Goal: Task Accomplishment & Management: Manage account settings

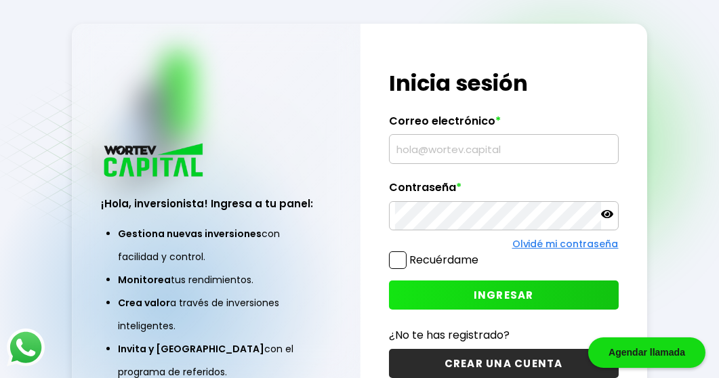
click at [528, 156] on input "text" at bounding box center [503, 149] width 217 height 28
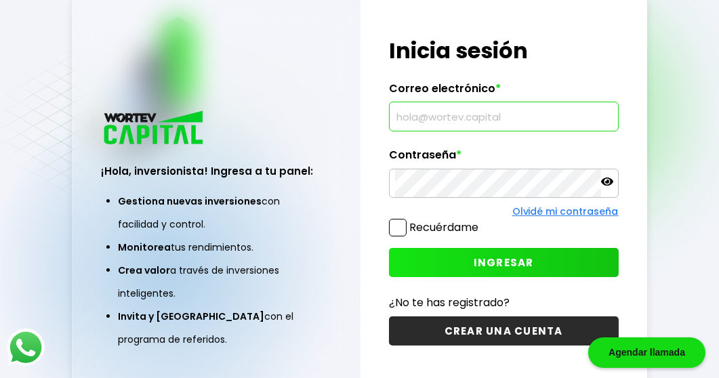
click at [562, 110] on input "text" at bounding box center [503, 116] width 217 height 28
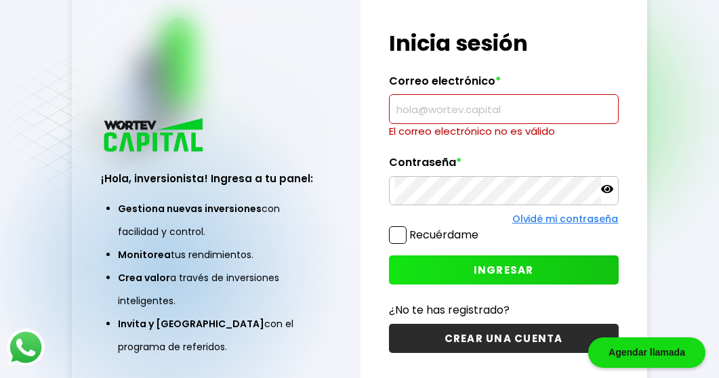
type input "[EMAIL_ADDRESS][DOMAIN_NAME]"
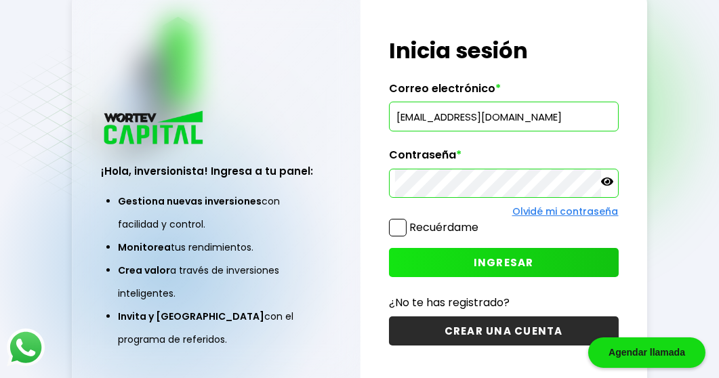
click at [535, 264] on button "INGRESAR" at bounding box center [504, 262] width 230 height 29
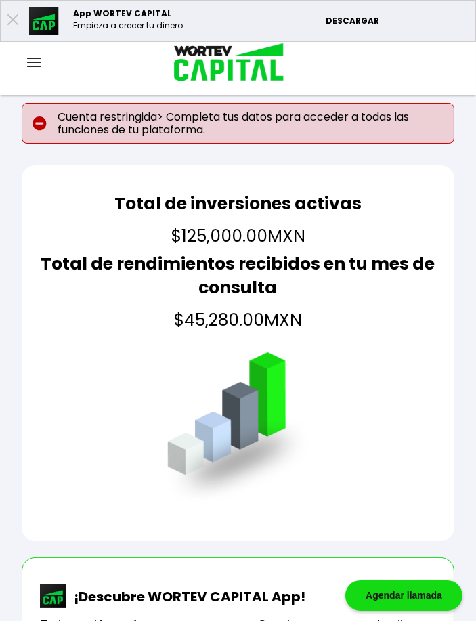
click at [75, 131] on p "Cuenta restringida> Completa tus datos para acceder a todas las funciones de tu…" at bounding box center [238, 123] width 433 height 41
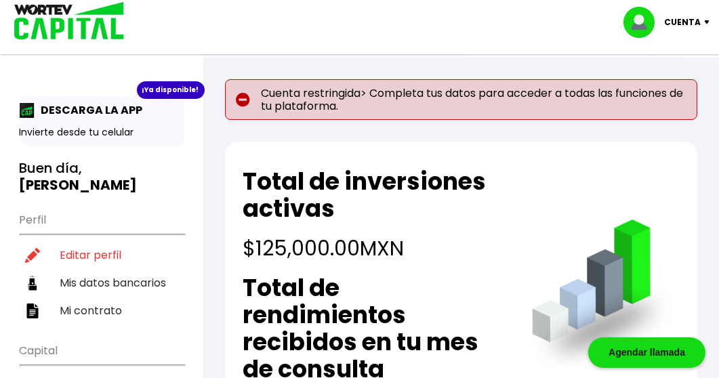
click at [96, 255] on li "Editar perfil" at bounding box center [102, 255] width 165 height 28
select select "Mujer"
select select "Licenciatura"
select select "PU"
select select "BBVA Bancomer"
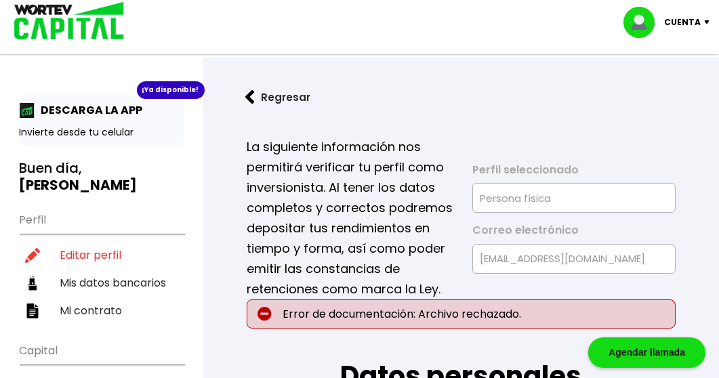
type input "[DATE]"
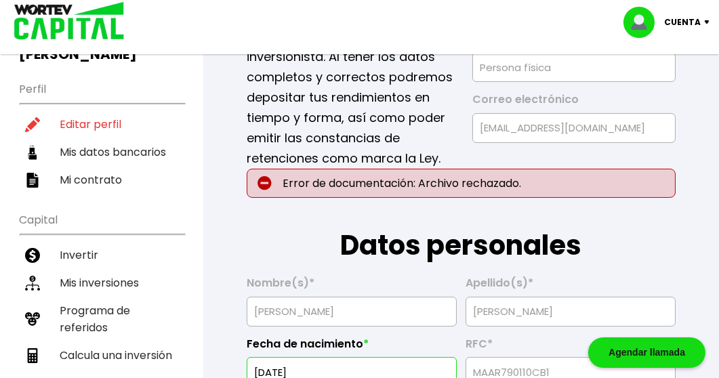
scroll to position [129, 0]
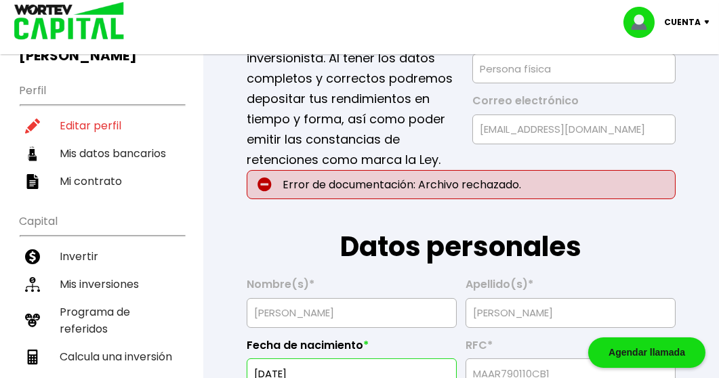
click at [74, 286] on li "Mis inversiones" at bounding box center [102, 284] width 165 height 28
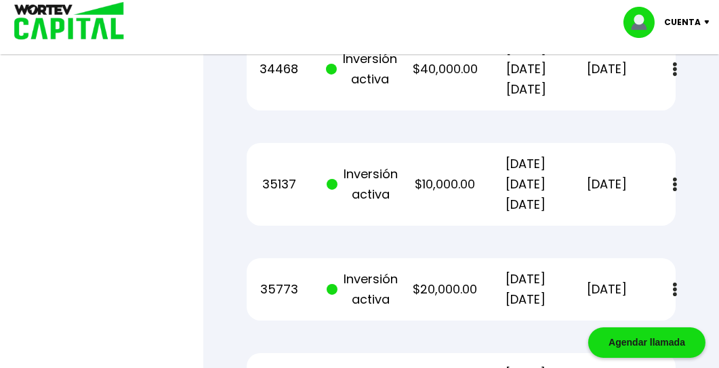
scroll to position [772, 0]
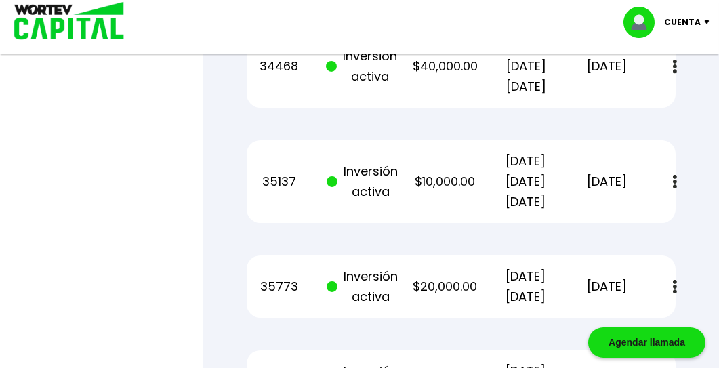
click at [677, 175] on img at bounding box center [675, 182] width 4 height 14
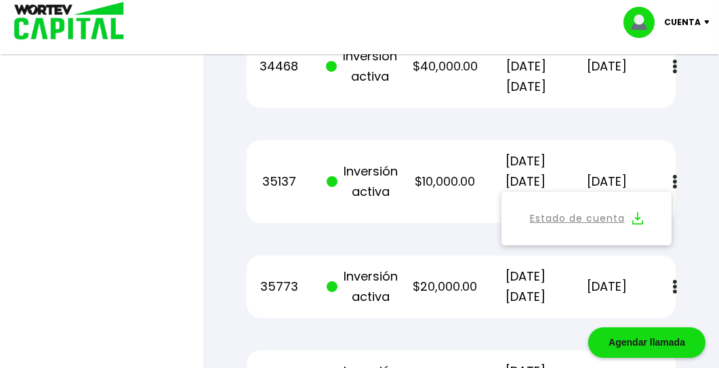
click at [642, 140] on div "35137 Inversión activa $10,000.00 [DATE] [DATE] [DATE] [DATE] Estado de cuenta" at bounding box center [461, 181] width 429 height 83
click at [660, 140] on div "35137 Inversión activa $10,000.00 [DATE] [DATE] [DATE] [DATE] Estado de cuenta" at bounding box center [461, 181] width 429 height 83
click at [641, 270] on div "35773 Inversión activa $20,000.00 [DATE] [DATE] [DATE] Estado de cuenta" at bounding box center [461, 286] width 429 height 62
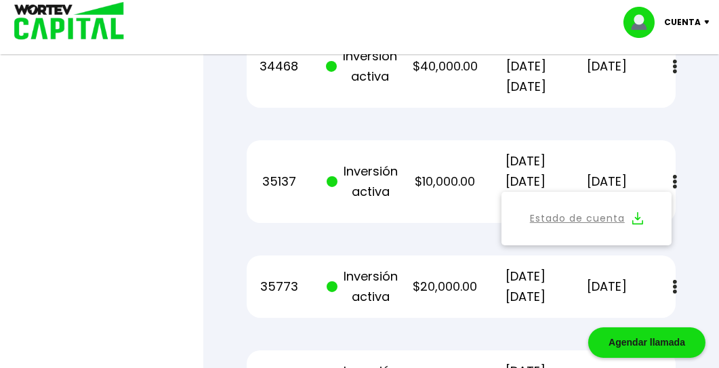
click at [653, 267] on div "35773 Inversión activa $20,000.00 [DATE] [DATE] [DATE] Estado de cuenta" at bounding box center [461, 286] width 429 height 62
click at [677, 280] on img at bounding box center [675, 287] width 4 height 14
click at [591, 276] on p "[DATE]" at bounding box center [607, 286] width 64 height 20
click at [418, 276] on p "$20,000.00" at bounding box center [445, 286] width 64 height 20
click at [448, 173] on div "35137 Inversión activa $10,000.00 [DATE] [DATE] [DATE] [DATE] Estado de cuenta" at bounding box center [461, 181] width 429 height 83
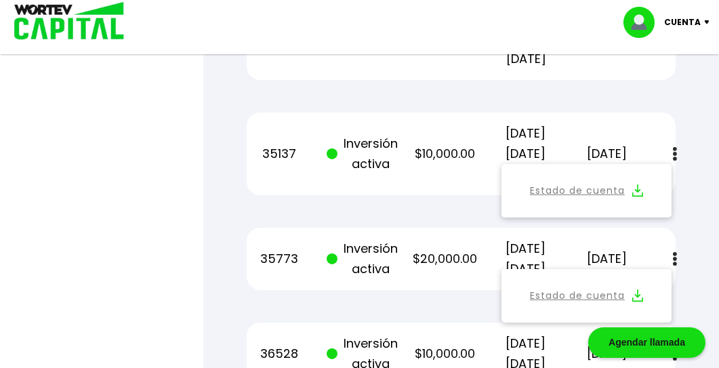
scroll to position [799, 0]
click at [584, 249] on p "[DATE]" at bounding box center [607, 259] width 64 height 20
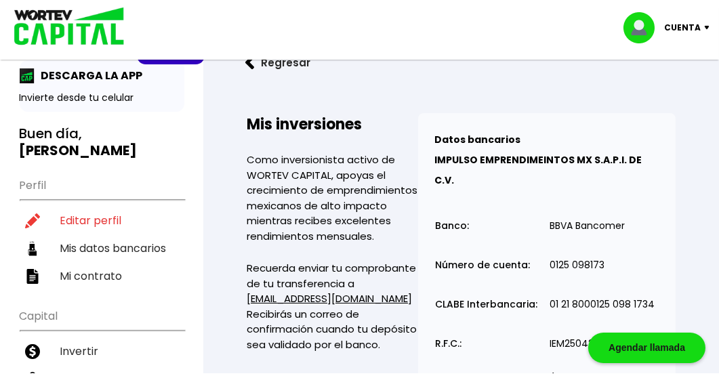
scroll to position [0, 0]
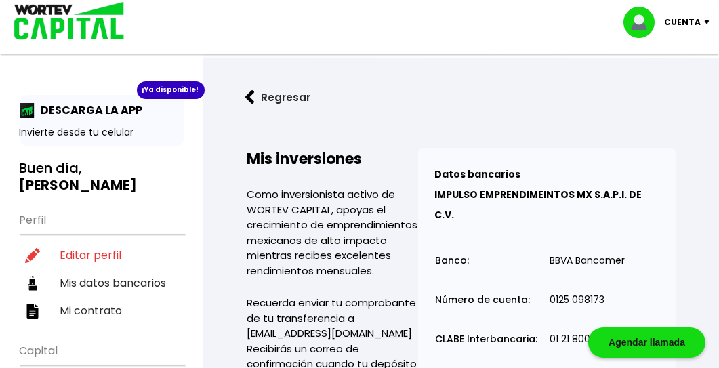
click at [246, 104] on img at bounding box center [249, 97] width 9 height 14
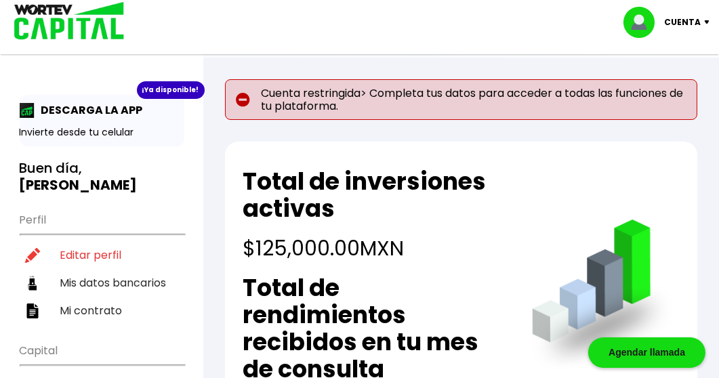
click at [318, 85] on p "Cuenta restringida> Completa tus datos para acceder a todas las funciones de tu…" at bounding box center [461, 99] width 472 height 41
click at [294, 92] on p "Cuenta restringida> Completa tus datos para acceder a todas las funciones de tu…" at bounding box center [461, 99] width 472 height 41
click at [242, 101] on img at bounding box center [243, 100] width 14 height 14
click at [407, 104] on p "Cuenta restringida> Completa tus datos para acceder a todas las funciones de tu…" at bounding box center [461, 99] width 472 height 41
click at [85, 121] on div "¡Ya disponible! DESCARGA LA APP Invierte desde tu celular" at bounding box center [102, 120] width 165 height 51
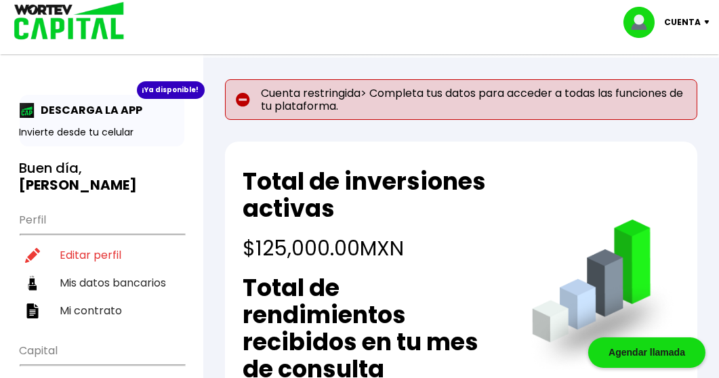
click at [186, 87] on div "¡Ya disponible!" at bounding box center [171, 90] width 68 height 18
click at [106, 129] on p "Invierte desde tu celular" at bounding box center [102, 132] width 165 height 14
click at [99, 113] on p "DESCARGA LA APP" at bounding box center [89, 110] width 108 height 17
click at [75, 119] on div "¡Ya disponible! DESCARGA LA APP Invierte desde tu celular" at bounding box center [102, 120] width 165 height 51
click at [70, 117] on p "DESCARGA LA APP" at bounding box center [89, 110] width 108 height 17
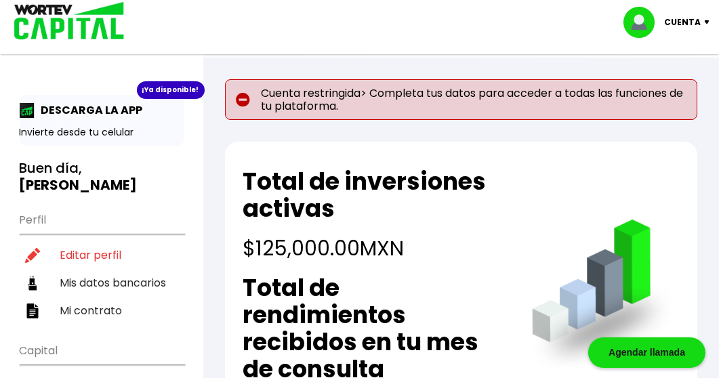
click at [76, 125] on p "Invierte desde tu celular" at bounding box center [102, 132] width 165 height 14
click at [74, 123] on div "¡Ya disponible! DESCARGA LA APP Invierte desde tu celular" at bounding box center [102, 120] width 165 height 51
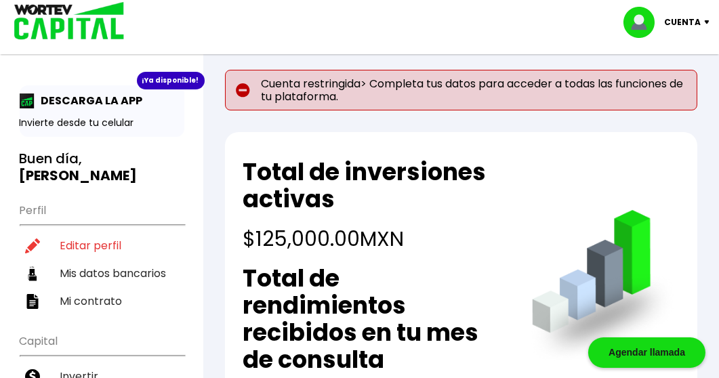
scroll to position [68, 0]
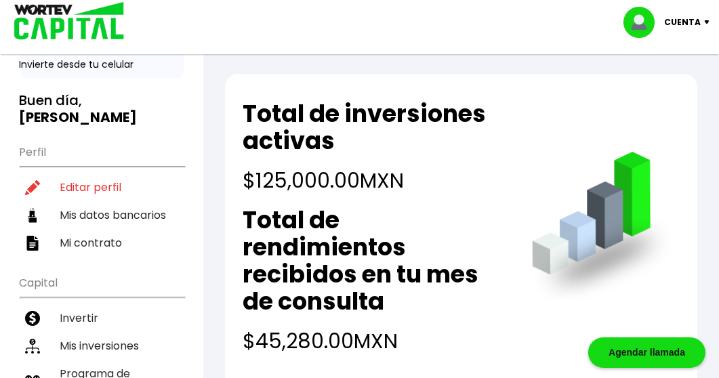
click at [104, 185] on li "Editar perfil" at bounding box center [102, 187] width 165 height 28
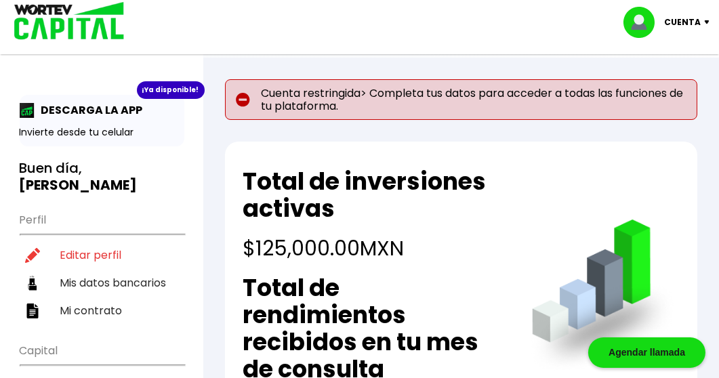
select select "Mujer"
select select "Licenciatura"
select select "PU"
select select "BBVA Bancomer"
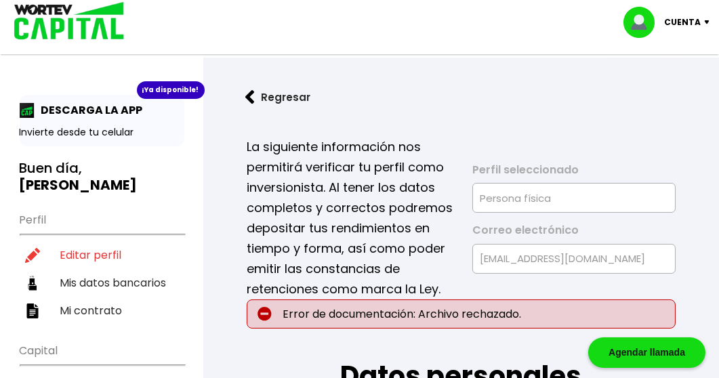
type input "[DATE]"
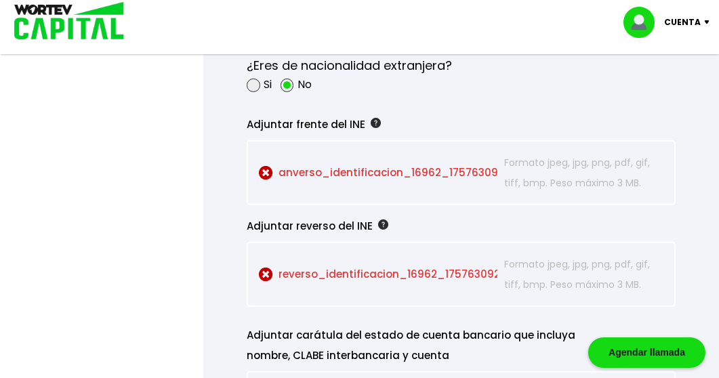
scroll to position [1269, 0]
click at [573, 174] on p "Formato jpeg, jpg, png, pdf, gif, tiff, bmp. Peso máximo 3 MB." at bounding box center [583, 172] width 159 height 41
click at [271, 174] on p "anverso_identificacion_16962_1757630926 Seleccionar archivo" at bounding box center [378, 172] width 238 height 41
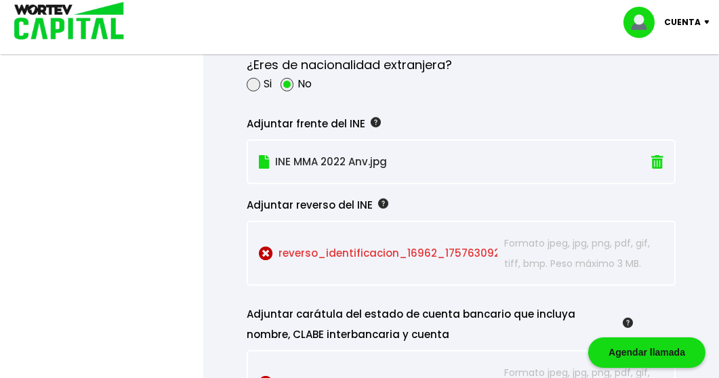
click at [262, 252] on img at bounding box center [266, 254] width 14 height 14
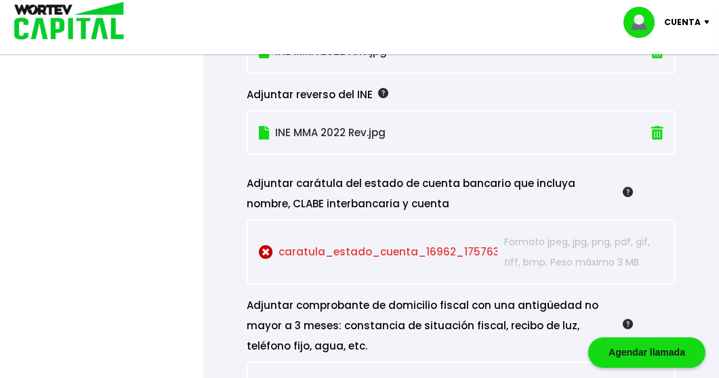
scroll to position [1379, 0]
click at [270, 251] on img at bounding box center [266, 253] width 14 height 14
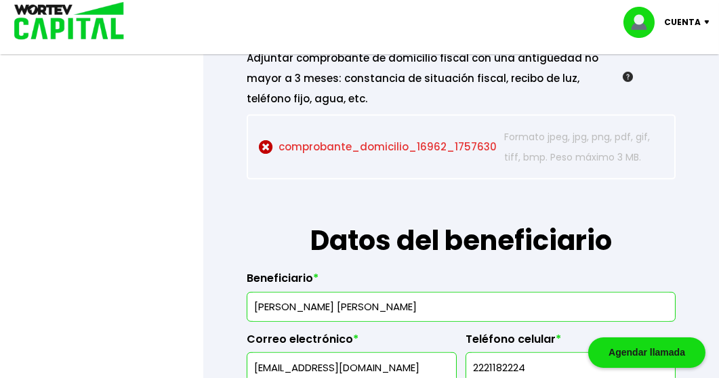
scroll to position [1608, 0]
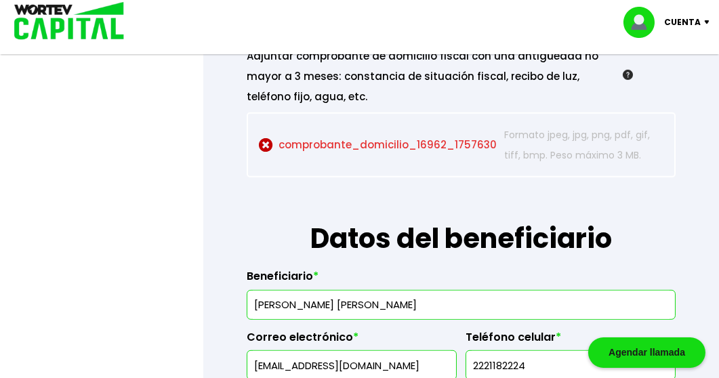
click at [261, 144] on img at bounding box center [266, 145] width 14 height 14
click at [648, 201] on h1 "Datos del beneficiario" at bounding box center [461, 217] width 429 height 81
click at [267, 143] on img at bounding box center [266, 145] width 14 height 14
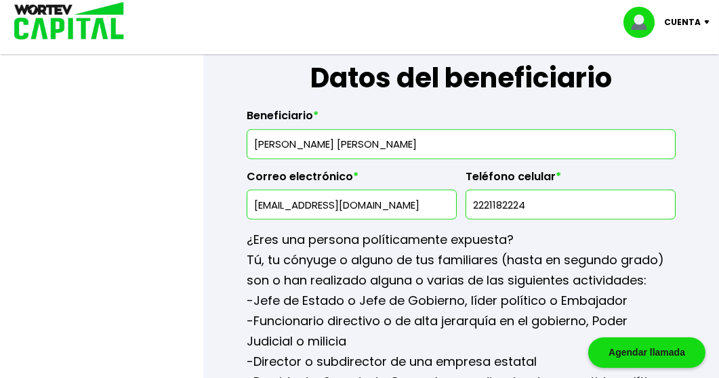
scroll to position [1755, 0]
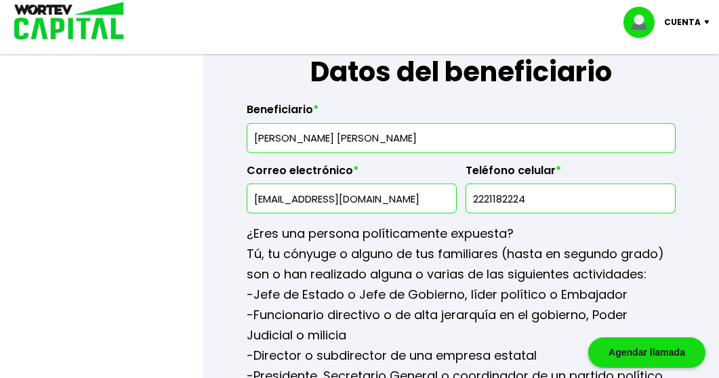
click at [415, 130] on input "[PERSON_NAME] [PERSON_NAME]" at bounding box center [461, 138] width 417 height 28
type input "R"
type input "[PERSON_NAME] [PERSON_NAME]"
click at [329, 190] on input "[EMAIL_ADDRESS][DOMAIN_NAME]" at bounding box center [352, 198] width 198 height 28
click at [322, 188] on input "[EMAIL_ADDRESS][DOMAIN_NAME]" at bounding box center [352, 198] width 198 height 28
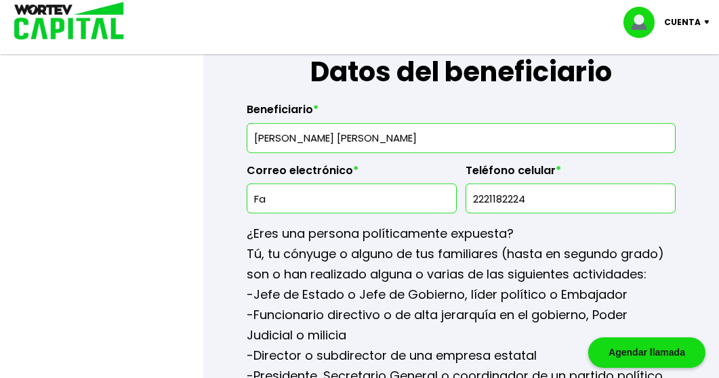
type input "F"
type input "f"
type input "F"
type input "R"
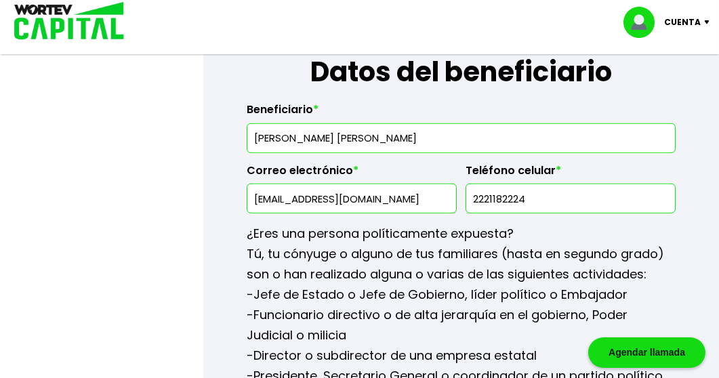
type input "[EMAIL_ADDRESS][DOMAIN_NAME]"
click at [566, 196] on input "2221182224" at bounding box center [571, 198] width 198 height 28
type input "2"
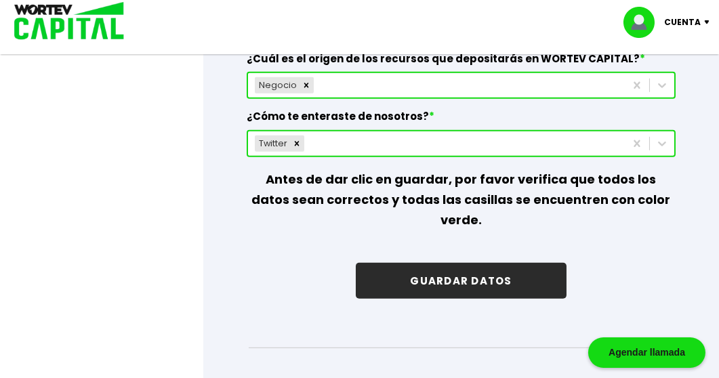
scroll to position [2147, 0]
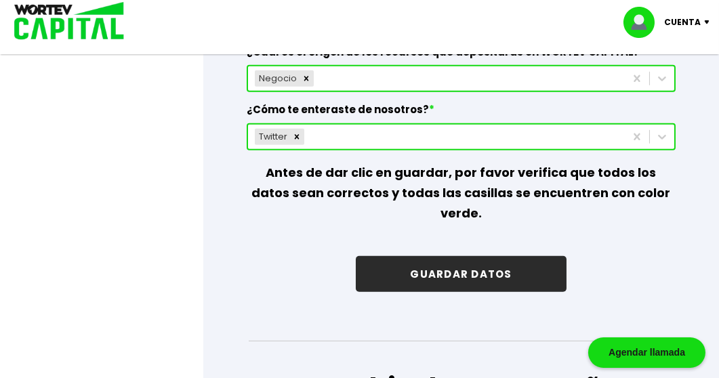
type input "2223538324"
click at [535, 256] on button "GUARDAR DATOS" at bounding box center [461, 274] width 210 height 36
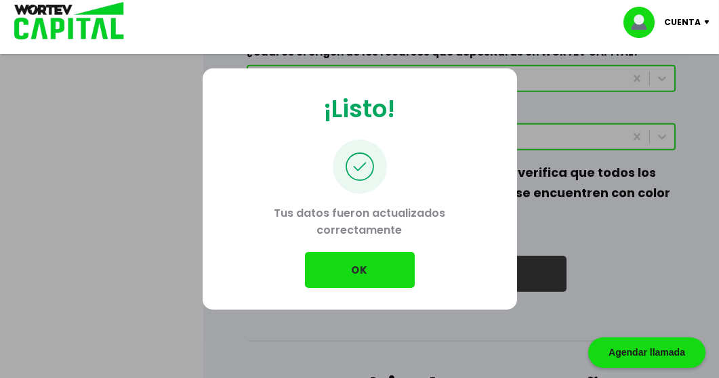
click at [391, 272] on button "OK" at bounding box center [360, 270] width 110 height 36
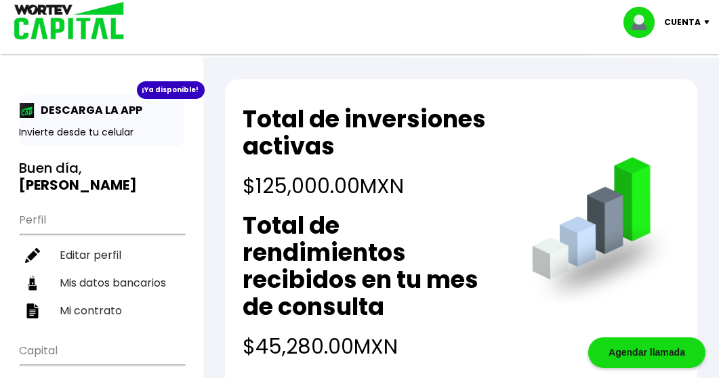
click at [175, 97] on div "¡Ya disponible!" at bounding box center [171, 90] width 68 height 18
click at [96, 127] on p "Invierte desde tu celular" at bounding box center [102, 132] width 165 height 14
click at [116, 144] on div "¡Ya disponible! DESCARGA LA APP Invierte desde tu celular" at bounding box center [102, 120] width 165 height 51
click at [68, 208] on ul "Perfil Editar perfil Mis datos bancarios Mi contrato" at bounding box center [102, 265] width 165 height 120
click at [689, 24] on p "Cuenta" at bounding box center [682, 22] width 37 height 20
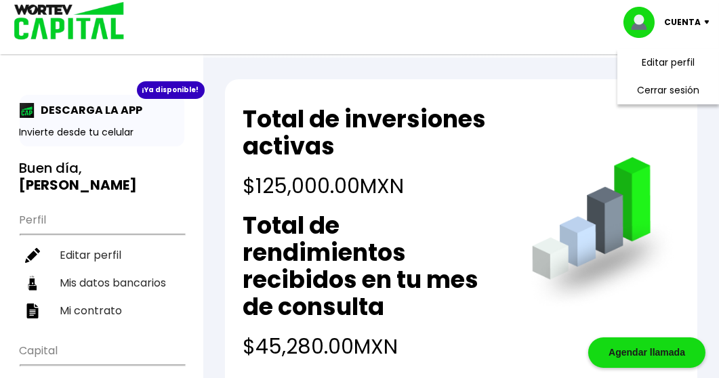
click at [674, 93] on li "Cerrar sesión" at bounding box center [668, 91] width 108 height 28
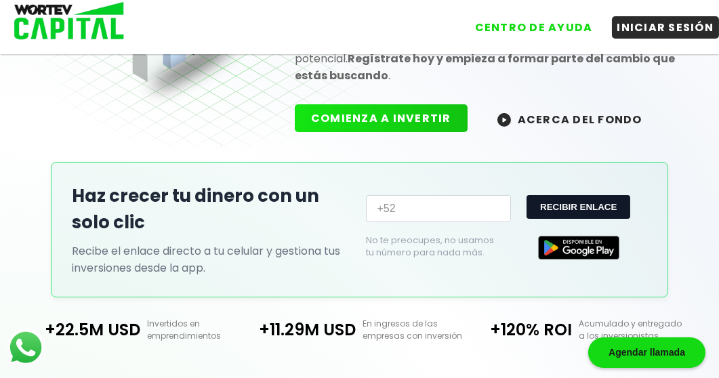
scroll to position [184, 0]
